Goal: Information Seeking & Learning: Check status

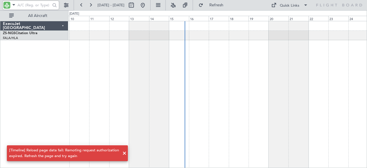
click at [41, 7] on input "text" at bounding box center [33, 5] width 33 height 9
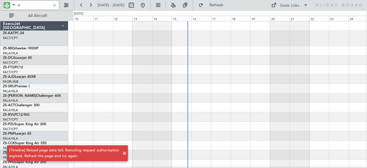
type input "sla"
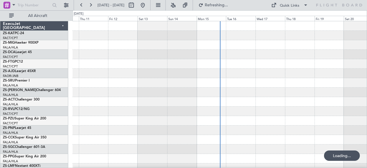
click at [13, 5] on span at bounding box center [13, 4] width 7 height 7
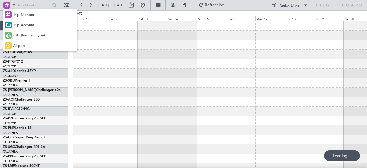
click at [19, 34] on span "A/C (Reg. or Type)" at bounding box center [29, 36] width 32 height 6
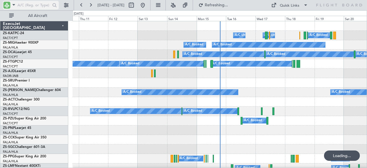
click at [28, 4] on input "text" at bounding box center [33, 5] width 33 height 9
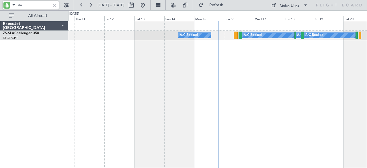
click at [21, 36] on div "FACT/CPT Cape Town Intl." at bounding box center [35, 38] width 65 height 5
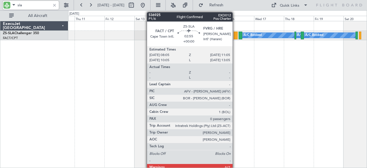
click at [236, 34] on div at bounding box center [236, 36] width 4 height 8
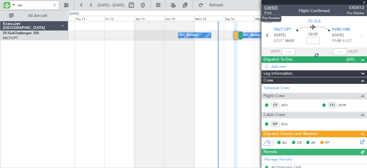
type input "sla"
click at [267, 6] on span "536925" at bounding box center [271, 8] width 14 height 6
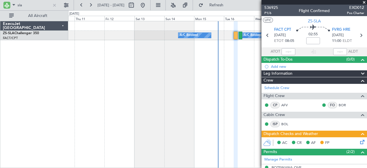
click at [244, 55] on div "A/C Booked A/C Booked A/C Booked A/C Booked A/C Booked" at bounding box center [217, 94] width 299 height 147
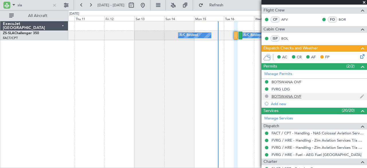
scroll to position [85, 0]
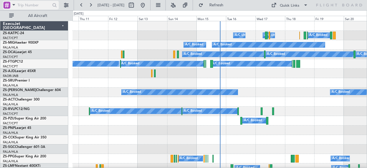
click at [15, 5] on span at bounding box center [13, 4] width 7 height 7
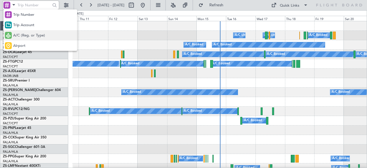
click at [23, 35] on span "A/C (Reg. or Type)" at bounding box center [29, 36] width 32 height 6
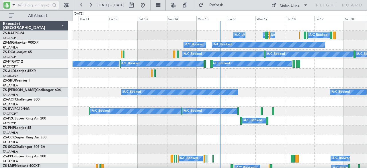
click at [27, 2] on input "text" at bounding box center [33, 5] width 33 height 9
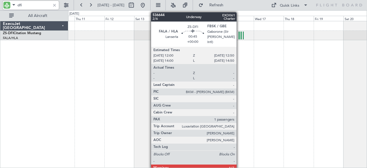
click at [240, 35] on div at bounding box center [239, 36] width 1 height 8
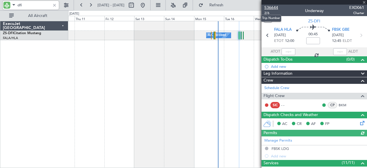
type input "dfi"
click at [272, 7] on span "536644" at bounding box center [271, 8] width 14 height 6
